Goal: Transaction & Acquisition: Download file/media

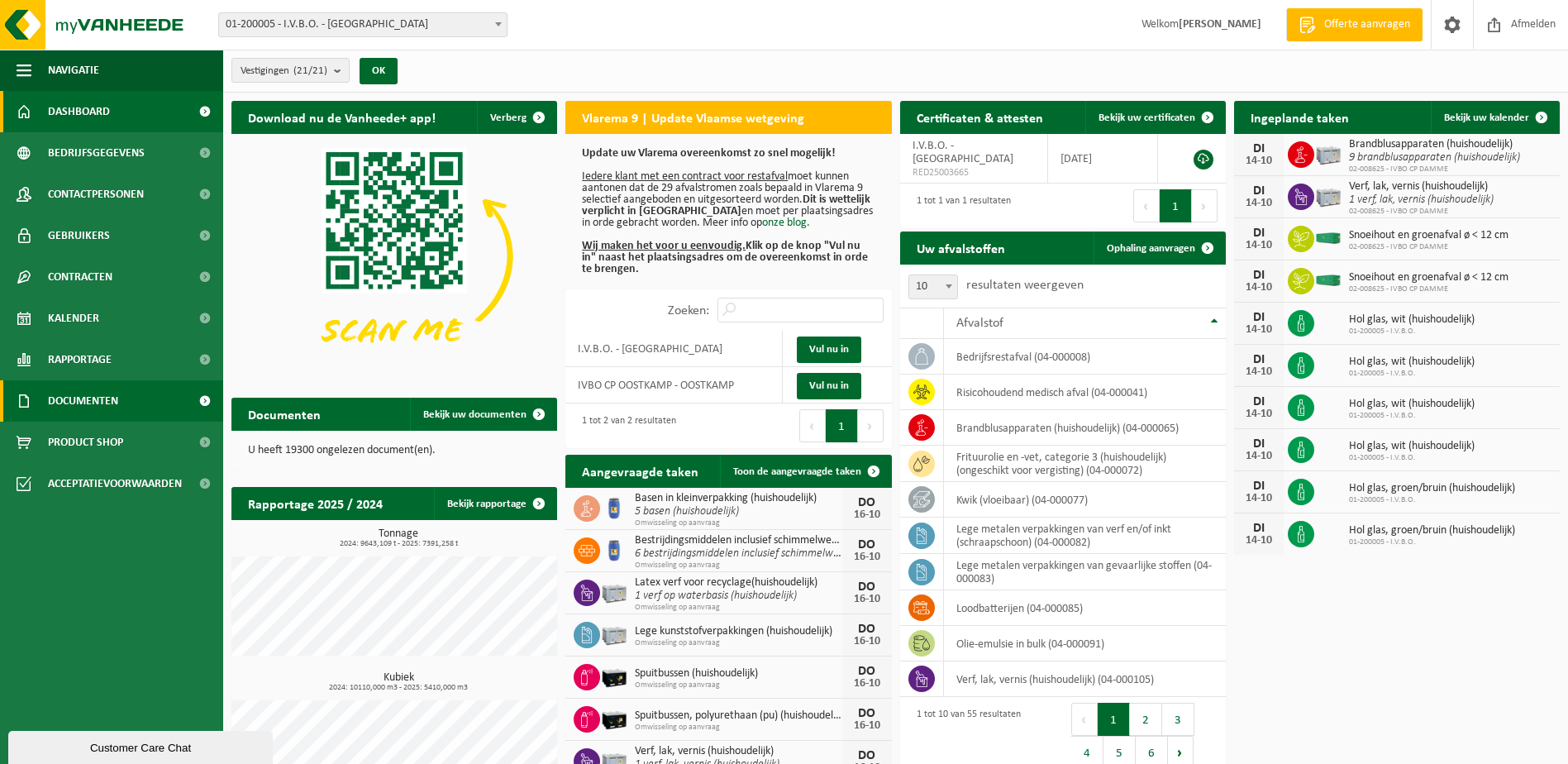
click at [136, 405] on link "Documenten" at bounding box center [111, 401] width 223 height 42
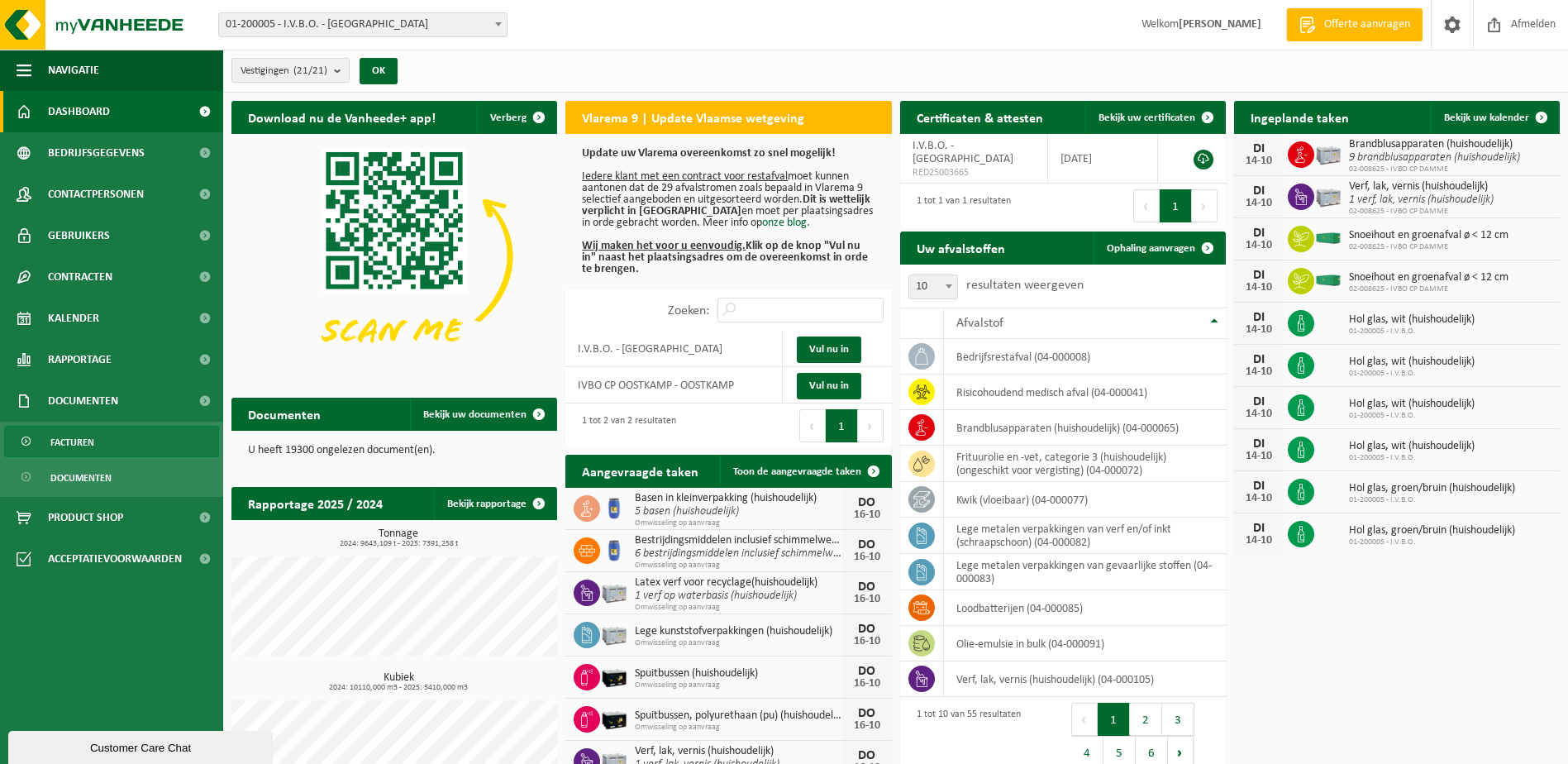
click at [132, 439] on link "Facturen" at bounding box center [111, 442] width 215 height 32
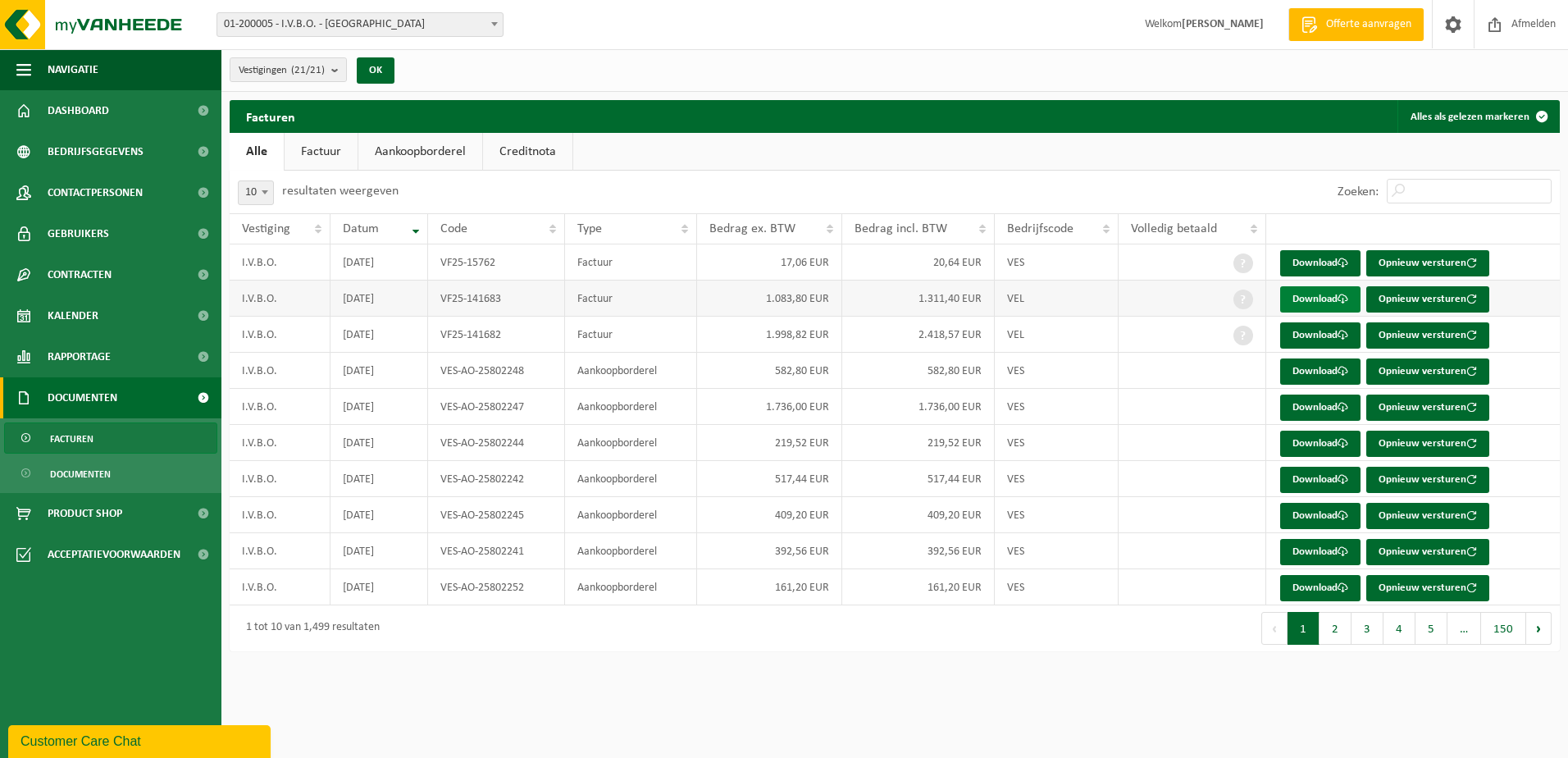
click at [1309, 297] on link "Download" at bounding box center [1319, 299] width 80 height 26
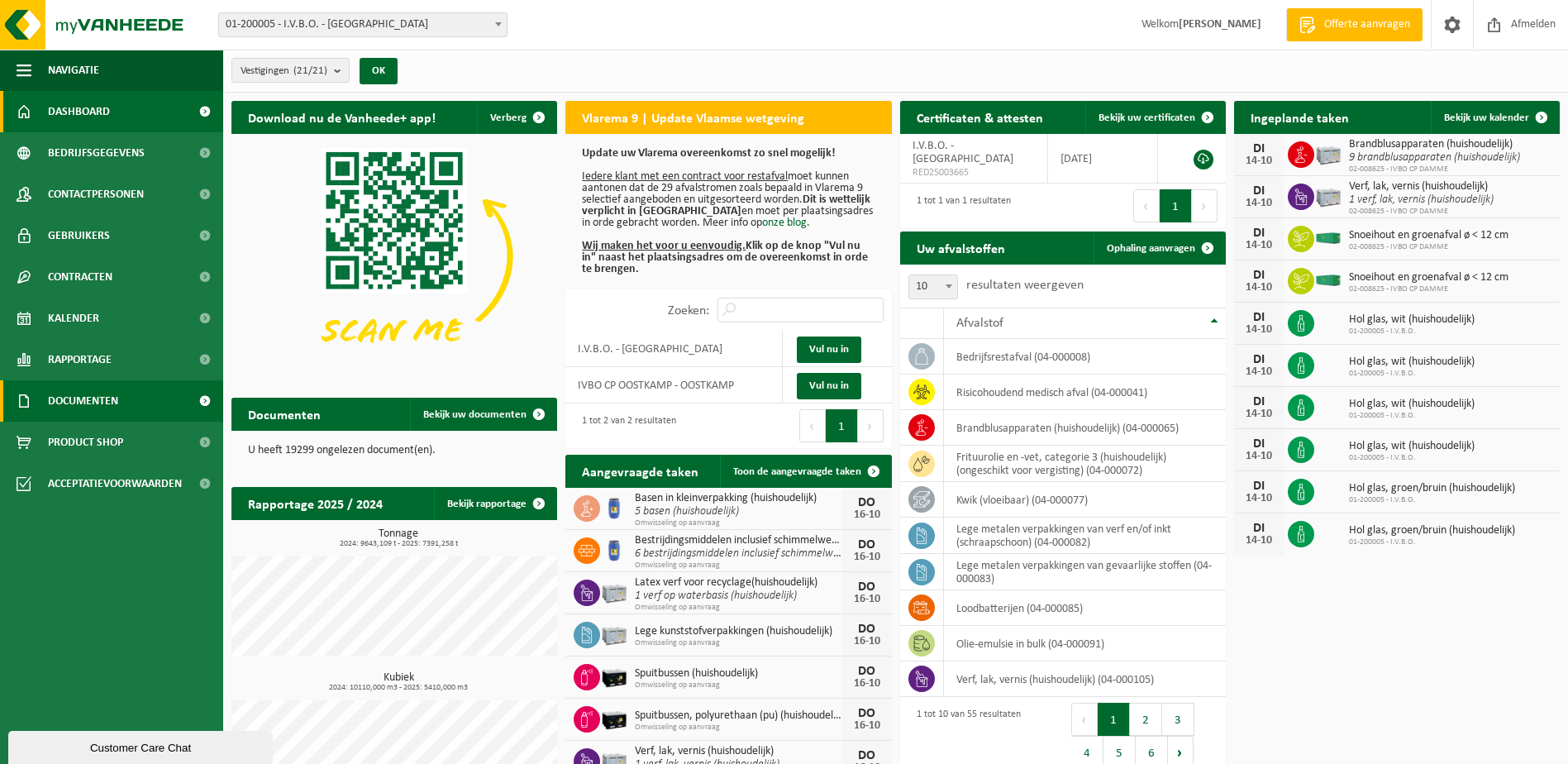
click at [79, 404] on span "Documenten" at bounding box center [84, 401] width 71 height 42
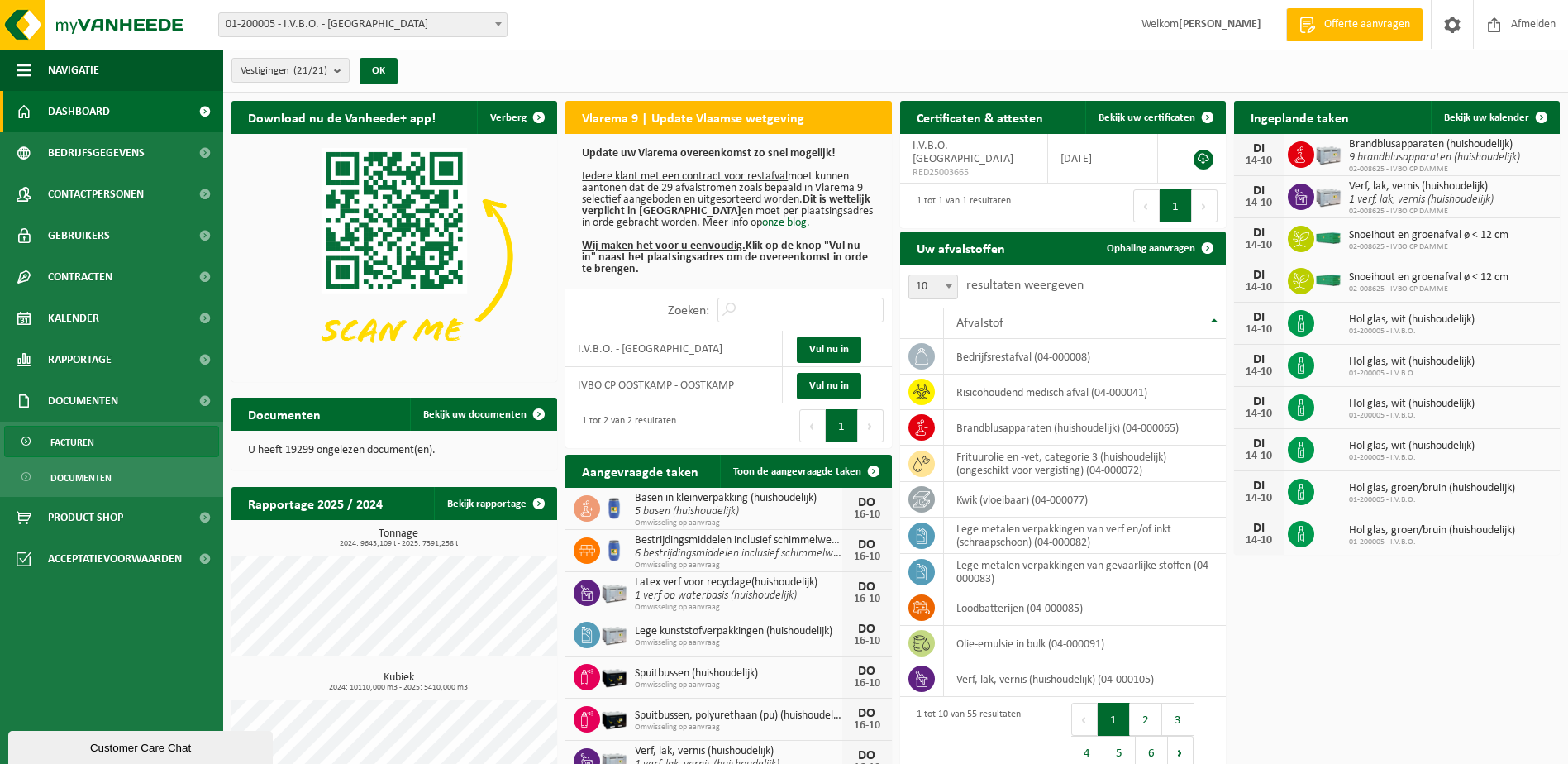
click at [83, 442] on span "Facturen" at bounding box center [71, 442] width 44 height 32
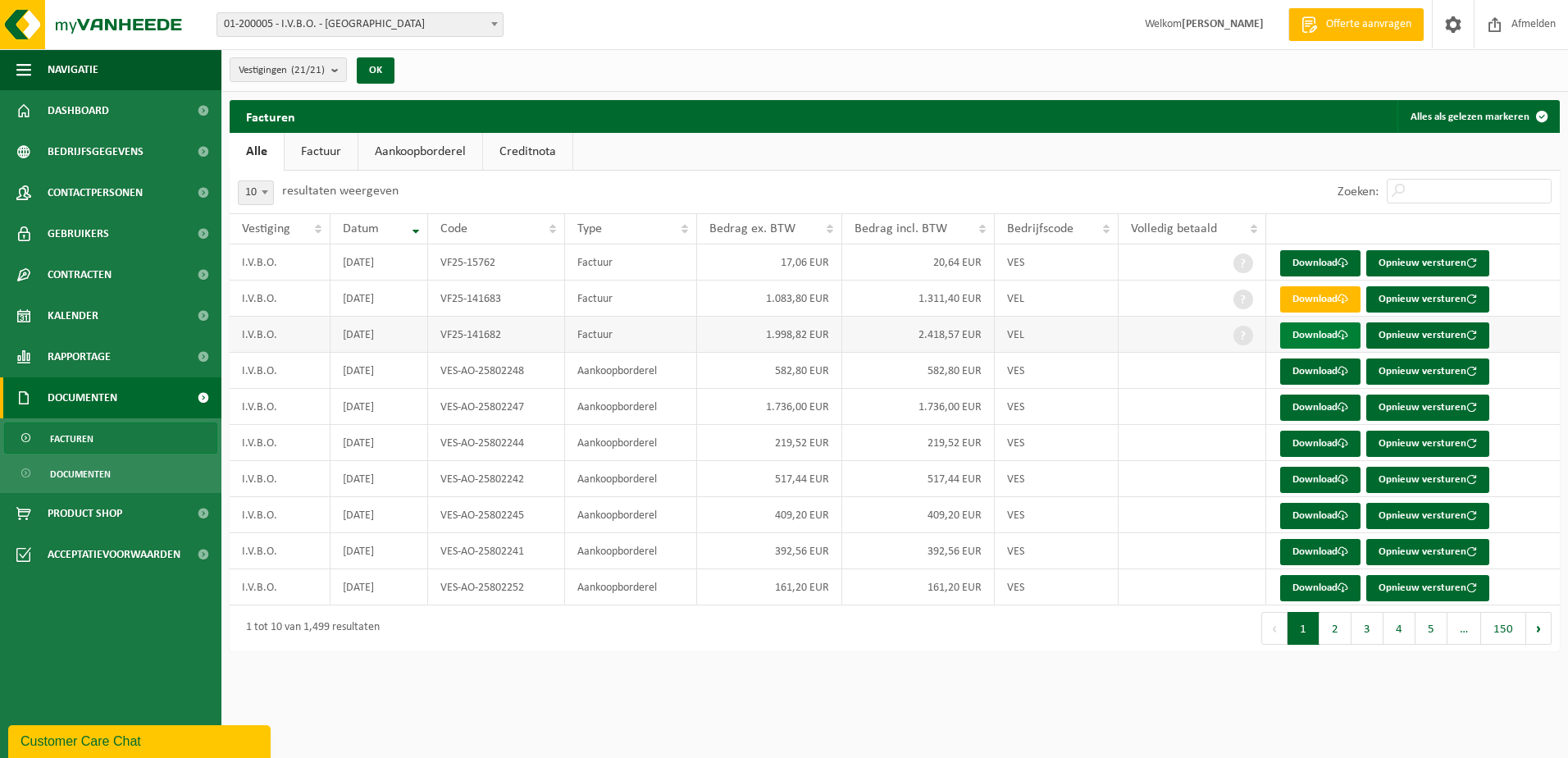
click at [1291, 336] on link "Download" at bounding box center [1319, 335] width 80 height 26
